Goal: Information Seeking & Learning: Learn about a topic

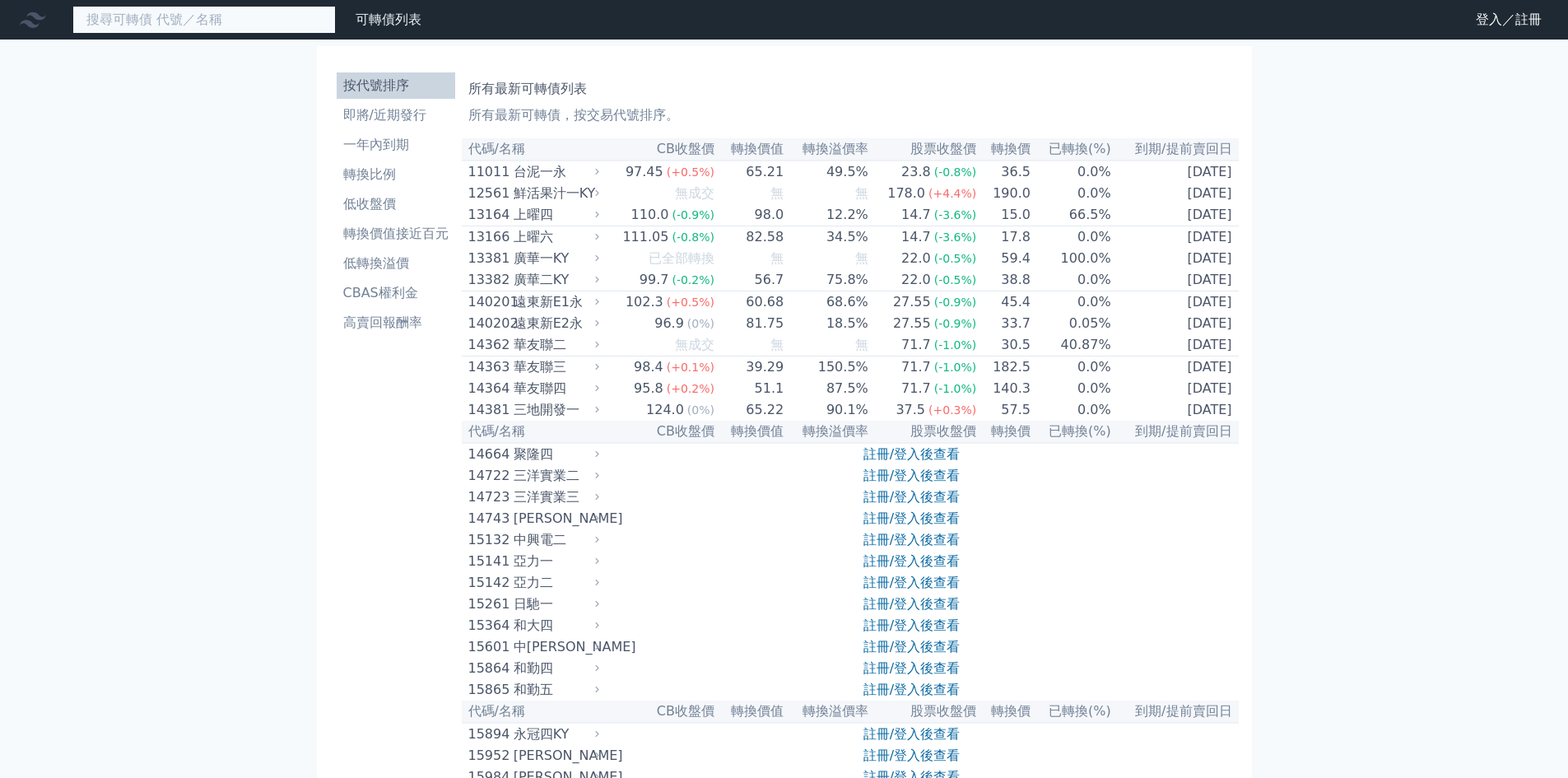
click at [266, 23] on input at bounding box center [204, 20] width 264 height 28
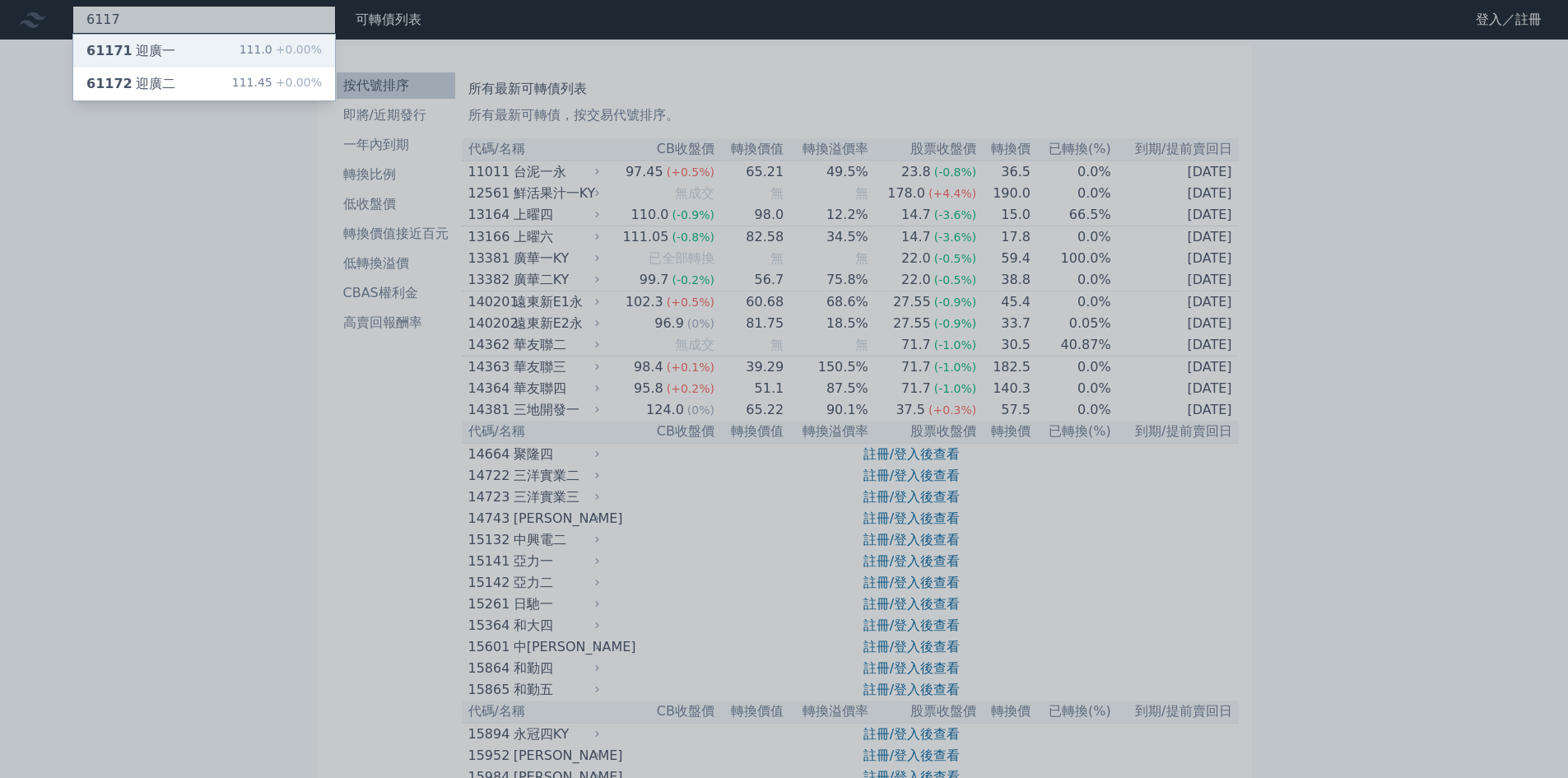
type input "6117"
click at [214, 52] on div "61171 迎廣一 111.0 +0.00%" at bounding box center [204, 50] width 262 height 33
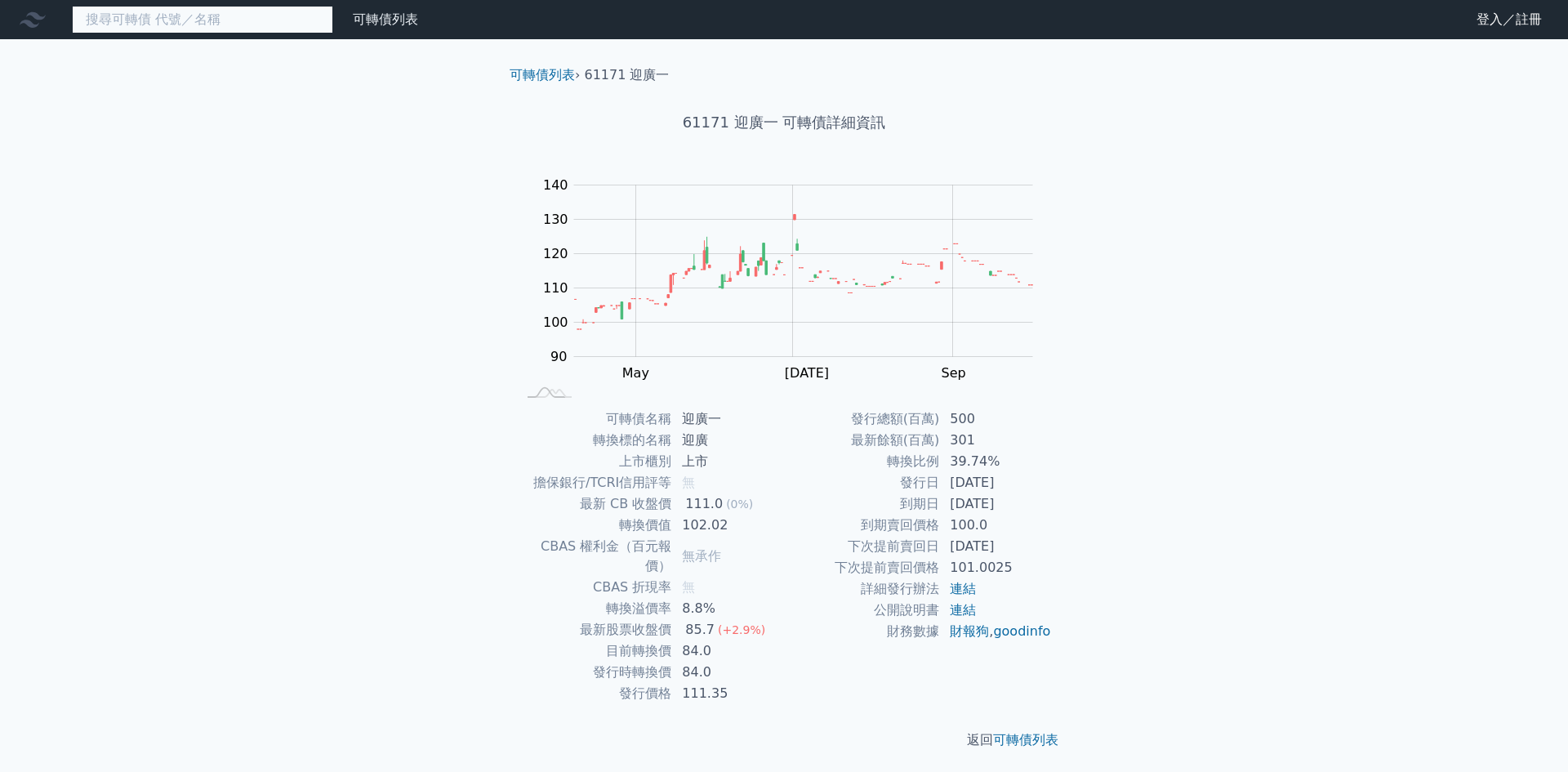
click at [271, 22] on input at bounding box center [202, 19] width 262 height 28
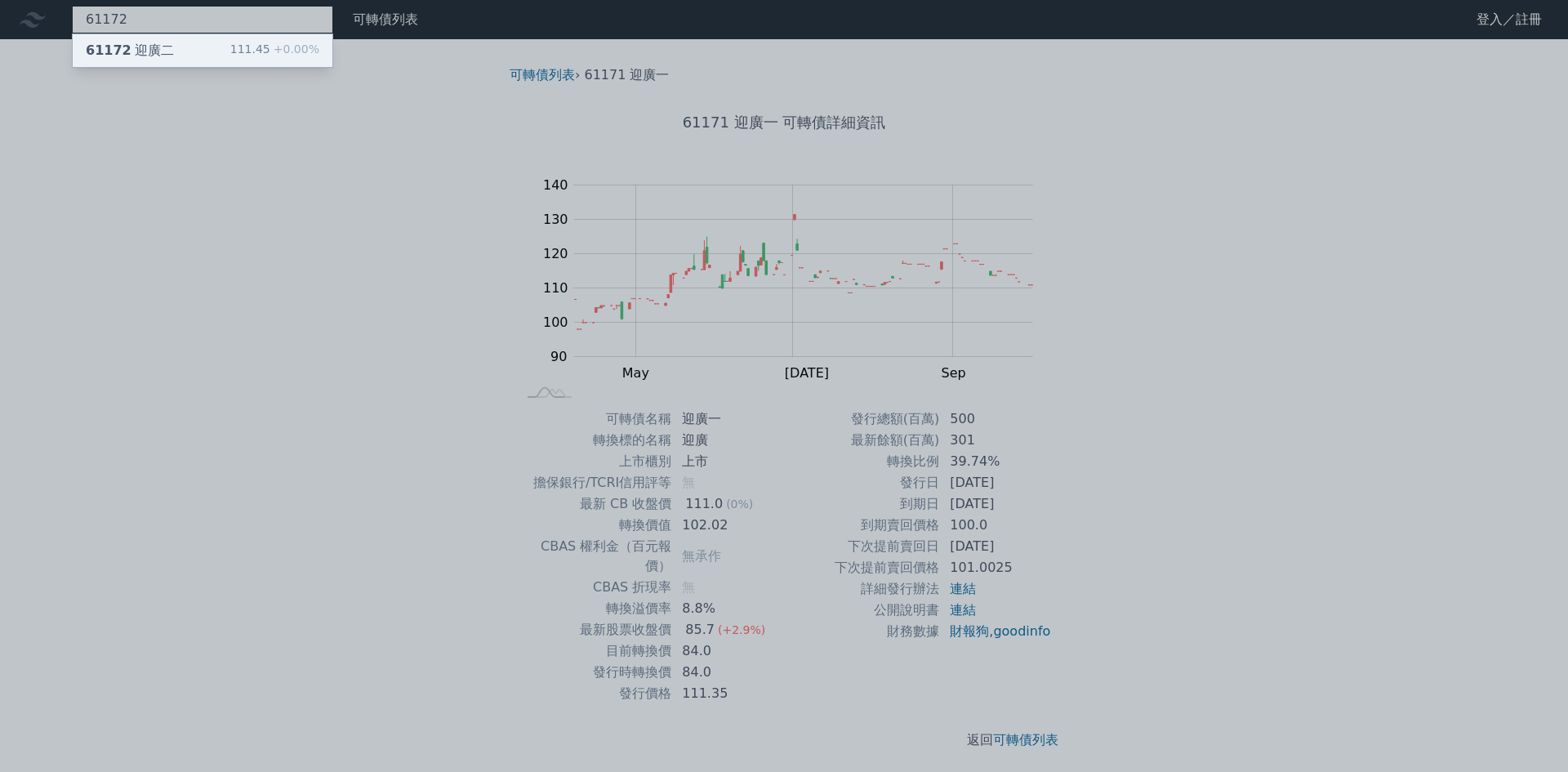
type input "61172"
click at [265, 41] on div "111.45 +0.00%" at bounding box center [274, 50] width 89 height 19
